Goal: Task Accomplishment & Management: Complete application form

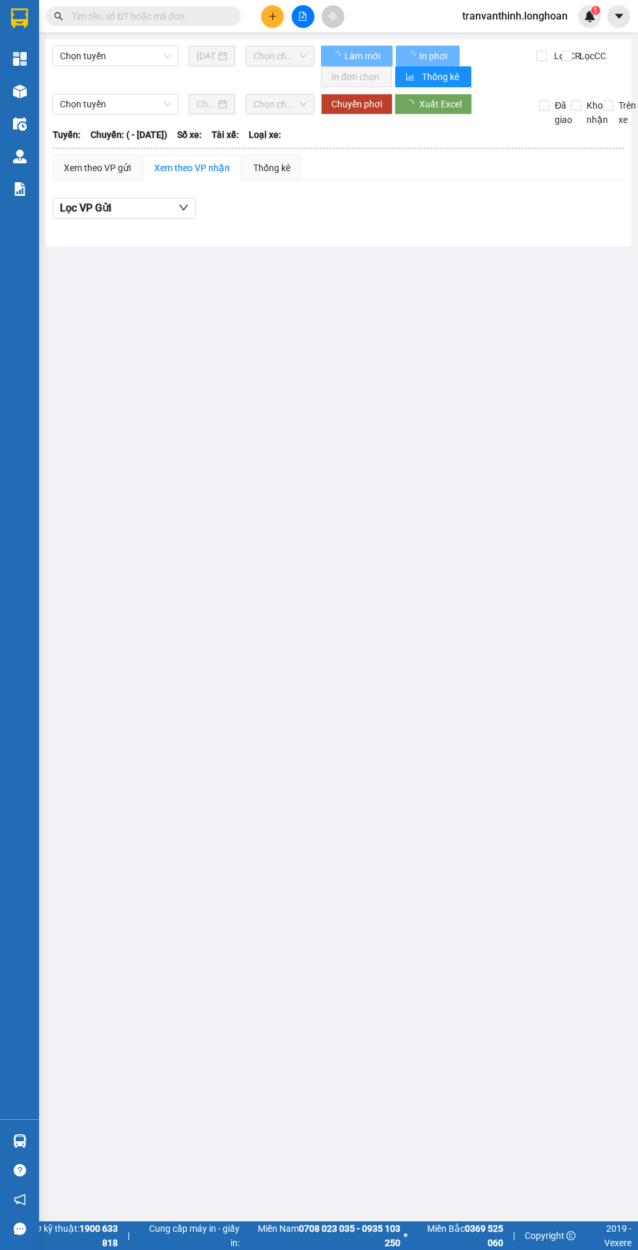
click at [118, 9] on input "text" at bounding box center [149, 16] width 154 height 14
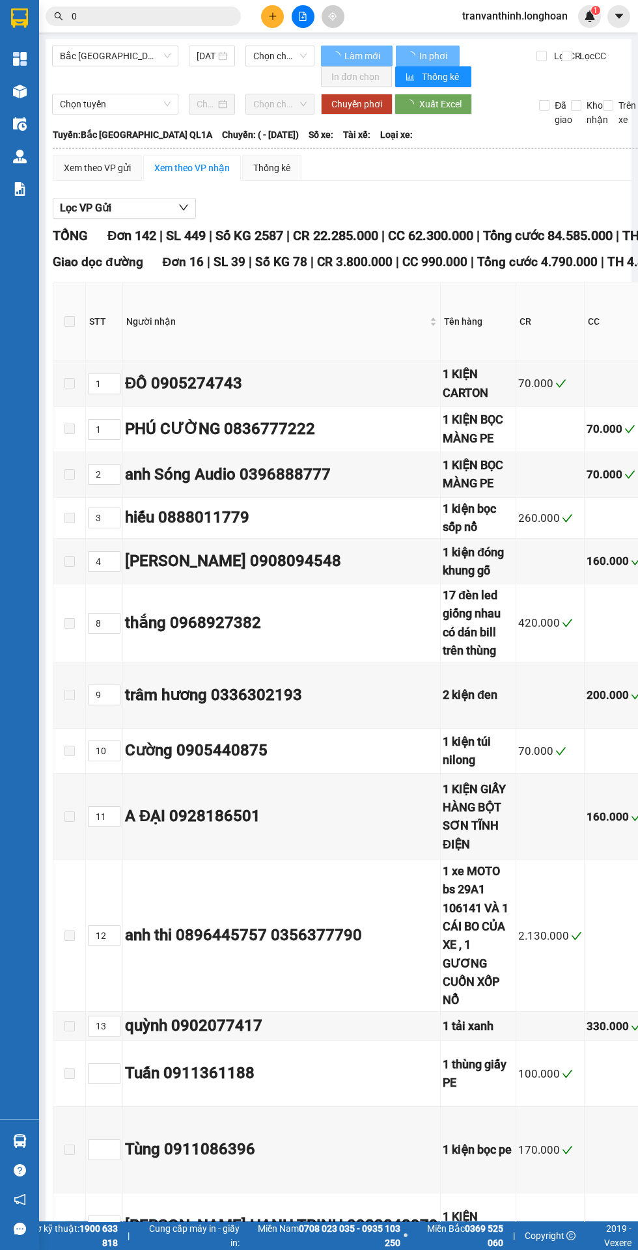
type input "08"
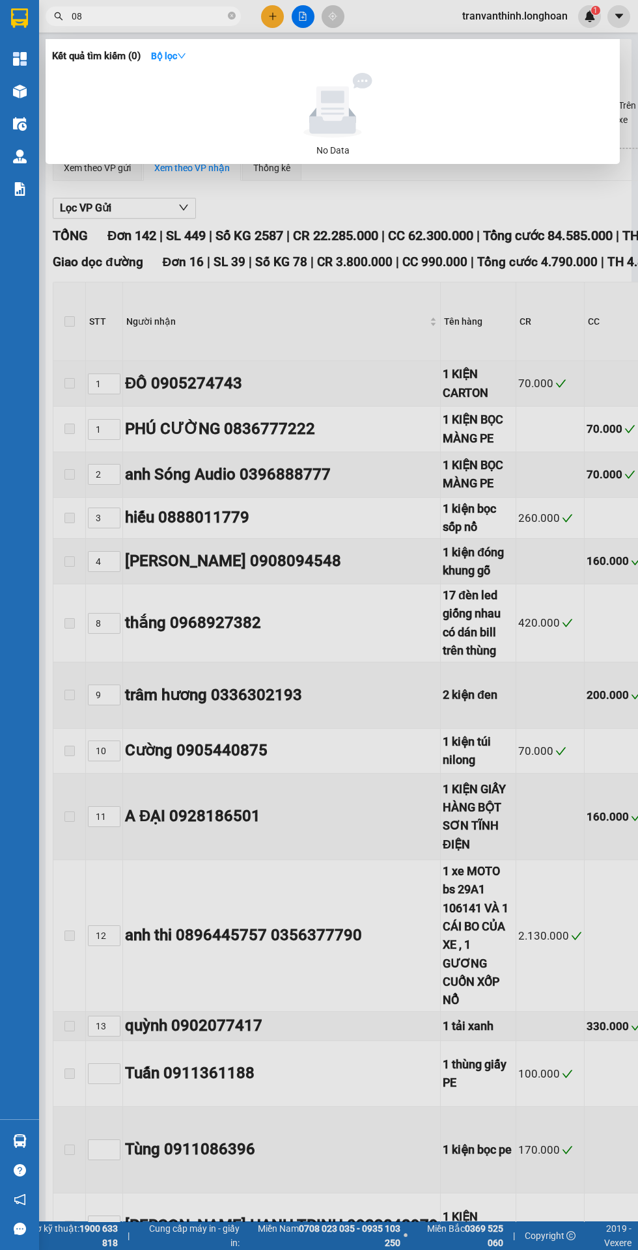
type input "[DATE]"
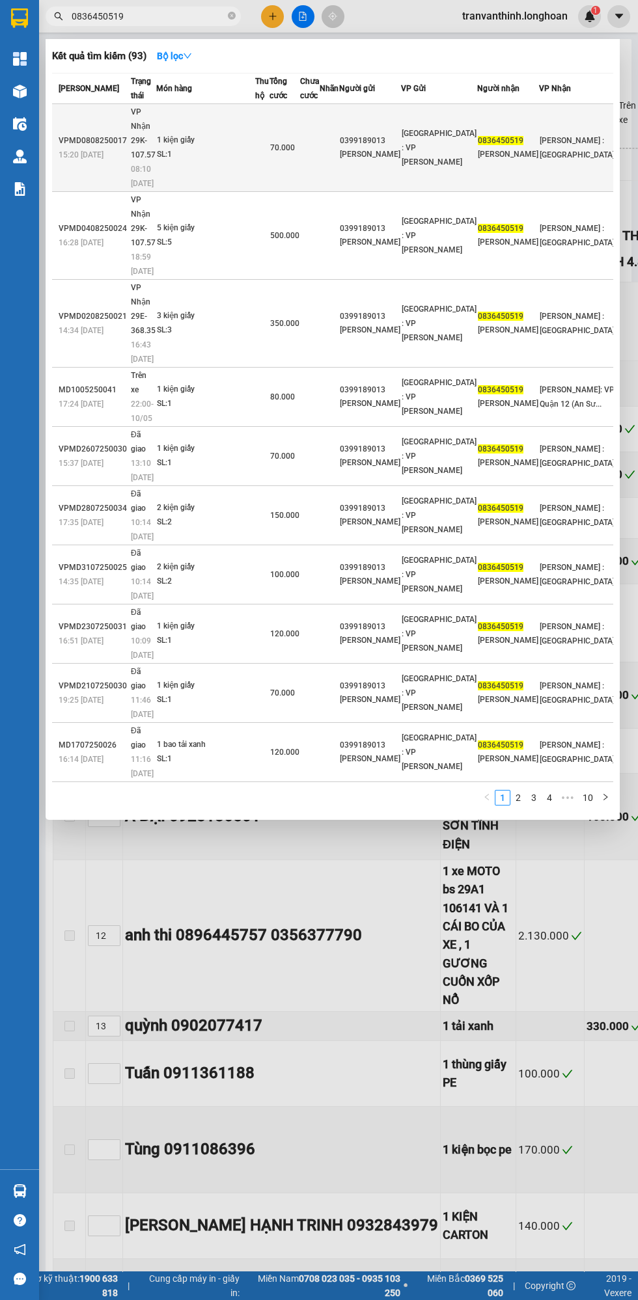
type input "0836450519"
click at [194, 148] on div "SL: 1" at bounding box center [206, 155] width 98 height 14
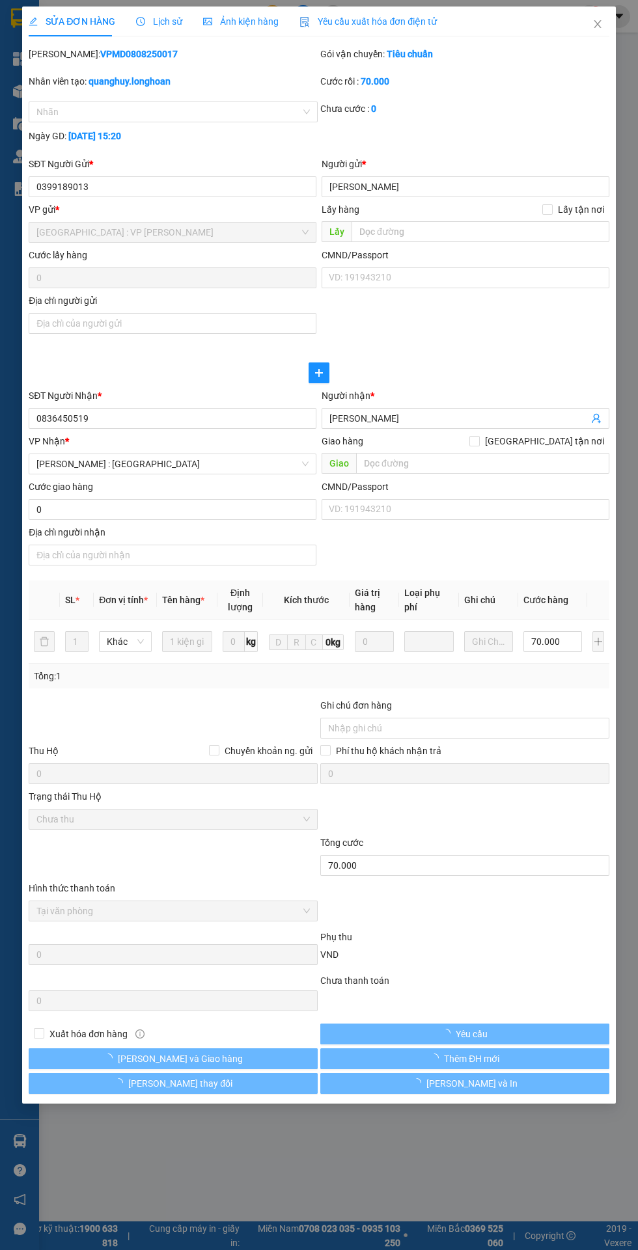
type input "0399189013"
type input "[PERSON_NAME]"
type input "0836450519"
type input "[PERSON_NAME]"
type input "70.000"
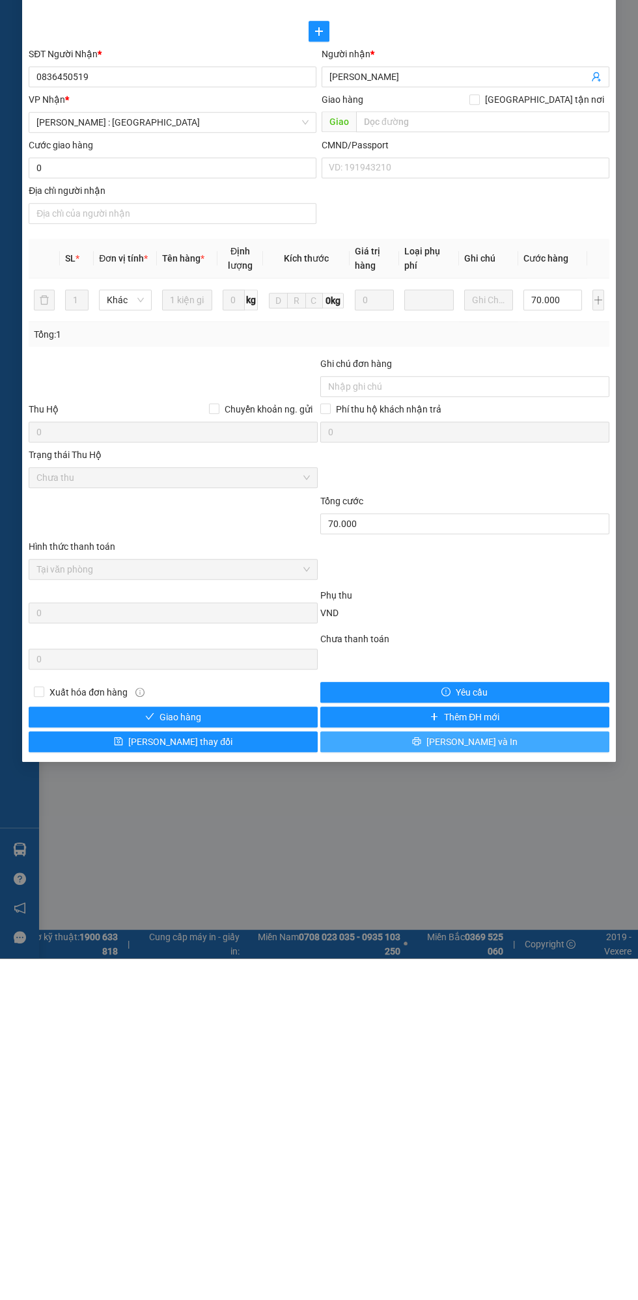
click at [497, 1085] on button "[PERSON_NAME] và In" at bounding box center [464, 1083] width 289 height 21
